Goal: Information Seeking & Learning: Understand process/instructions

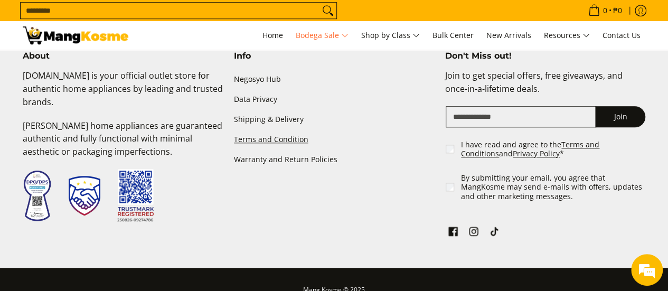
scroll to position [2453, 0]
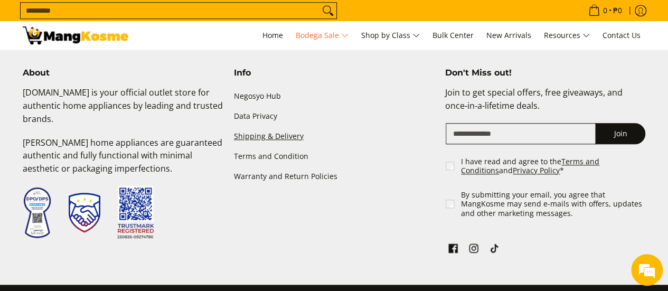
click at [267, 139] on link "Shipping & Delivery" at bounding box center [334, 136] width 201 height 20
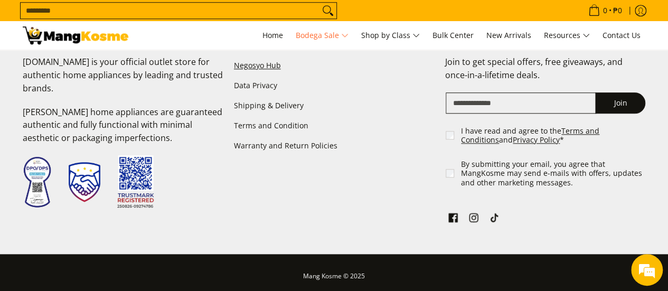
scroll to position [2505, 0]
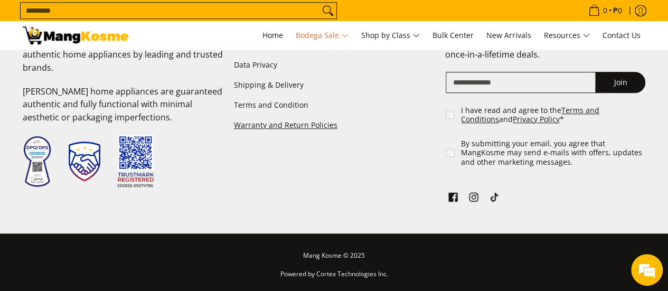
click at [316, 130] on link "Warranty and Return Policies" at bounding box center [334, 126] width 201 height 20
